Goal: Obtain resource: Download file/media

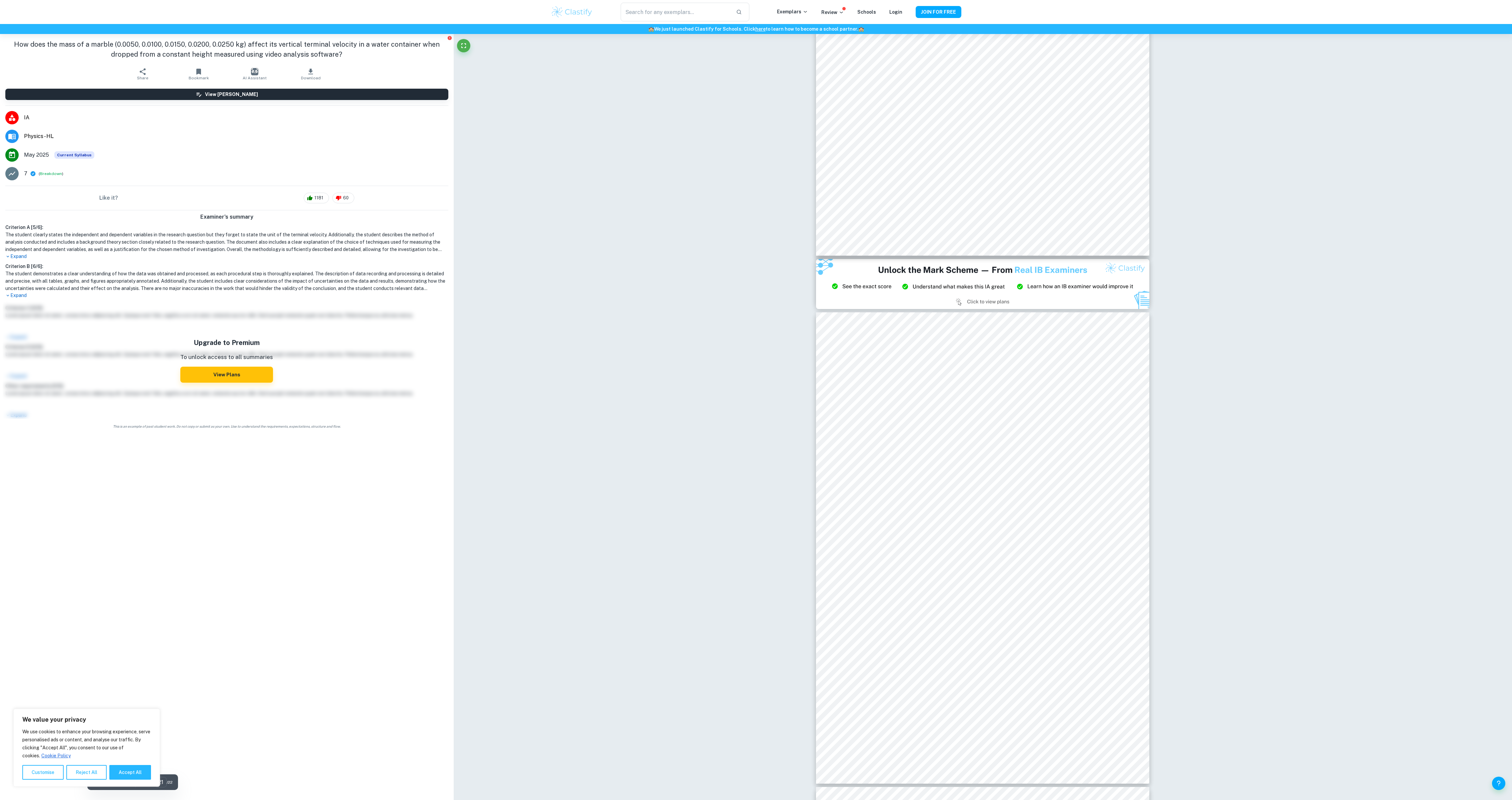
type input "20"
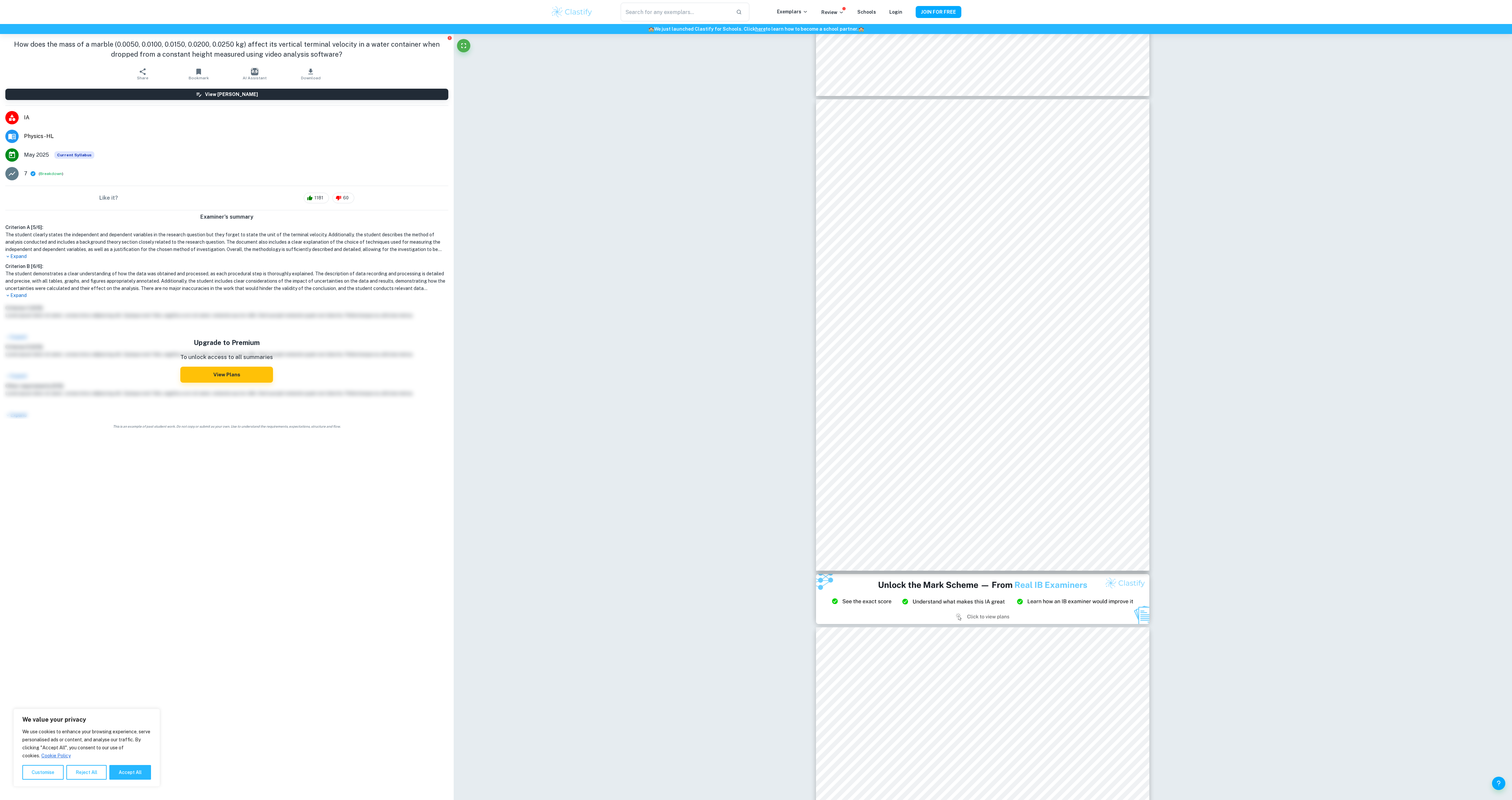
click at [264, 65] on button "Download" at bounding box center [311, 73] width 56 height 18
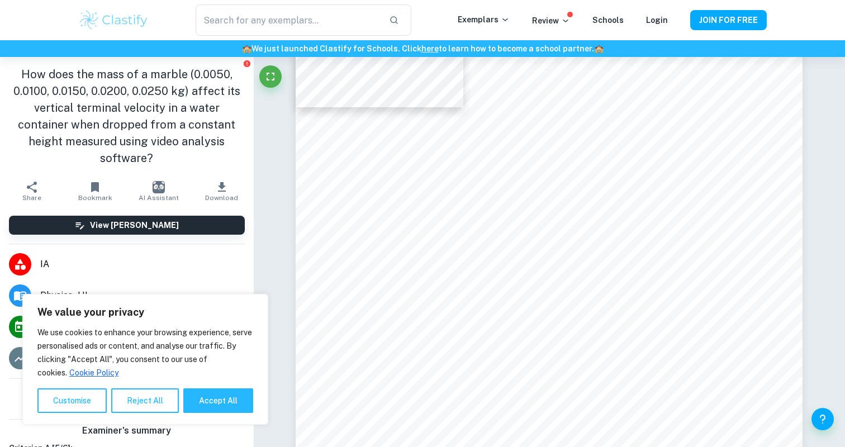
scroll to position [56, 0]
click at [225, 194] on span "Download" at bounding box center [221, 198] width 33 height 8
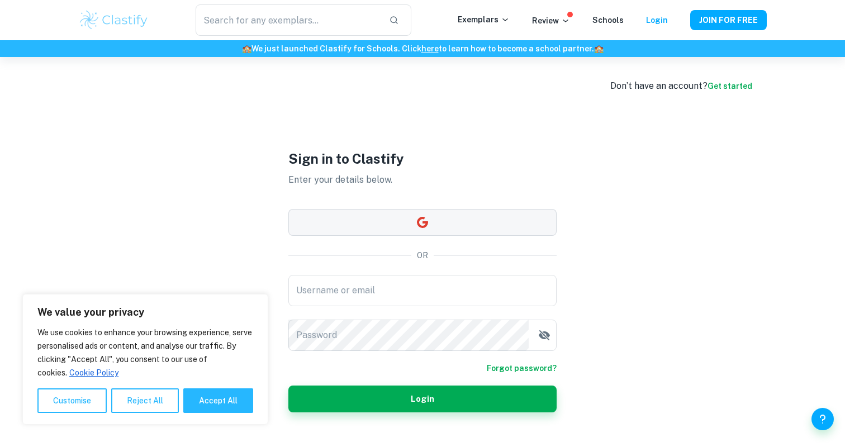
click at [359, 225] on button "button" at bounding box center [422, 222] width 268 height 27
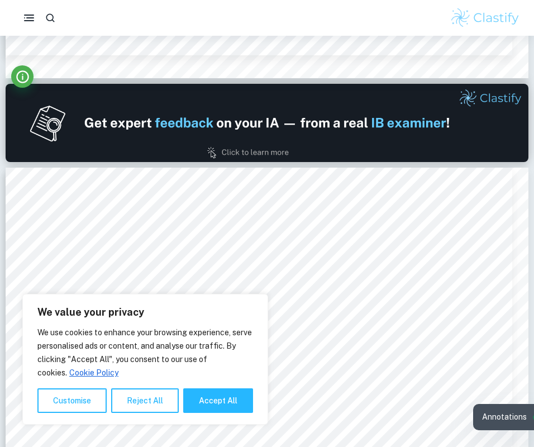
type input "2"
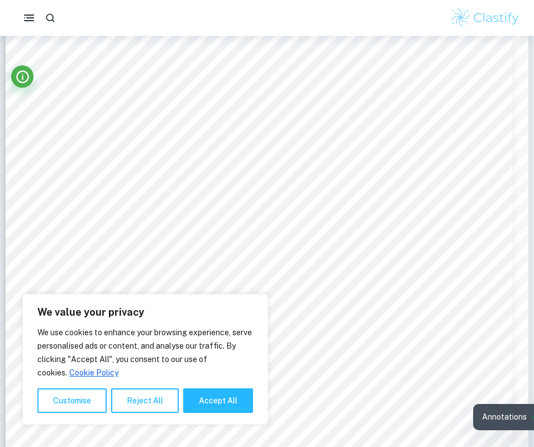
scroll to position [919, 0]
click at [150, 404] on button "Reject All" at bounding box center [145, 400] width 68 height 25
